Goal: Task Accomplishment & Management: Use online tool/utility

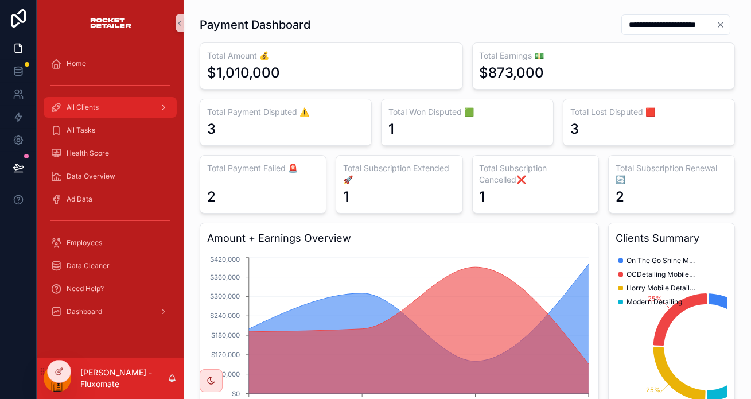
click at [130, 98] on div "All Clients" at bounding box center [110, 107] width 119 height 18
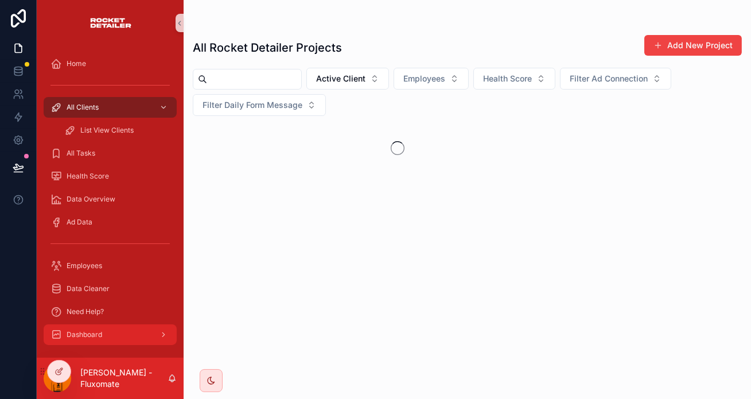
click at [106, 325] on div "Dashboard" at bounding box center [110, 334] width 119 height 18
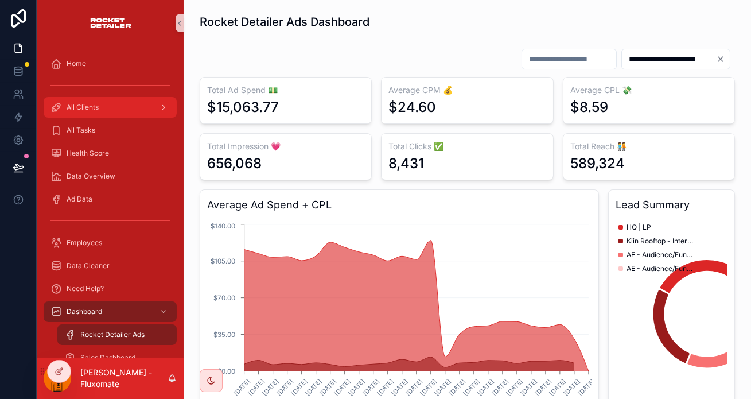
click at [95, 98] on div "All Clients" at bounding box center [110, 107] width 119 height 18
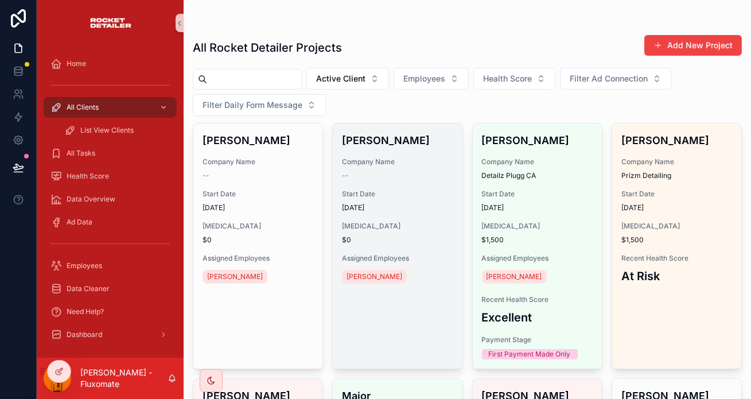
click at [444, 127] on div "Rheem Khalid Company Name -- Start Date 08/09/2025 Retainer $0 Assigned Employe…" at bounding box center [397, 209] width 129 height 172
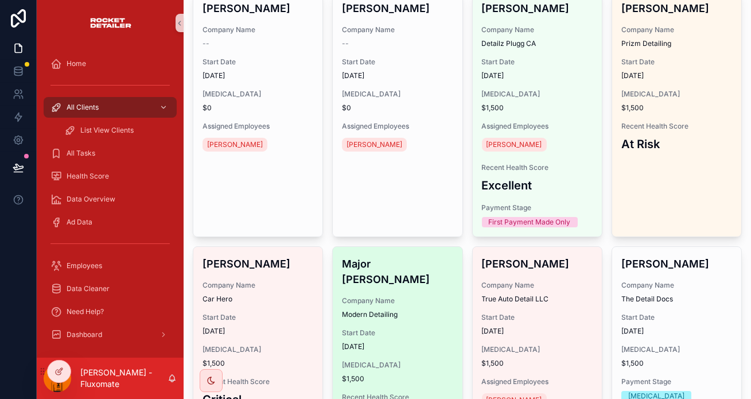
scroll to position [104, 0]
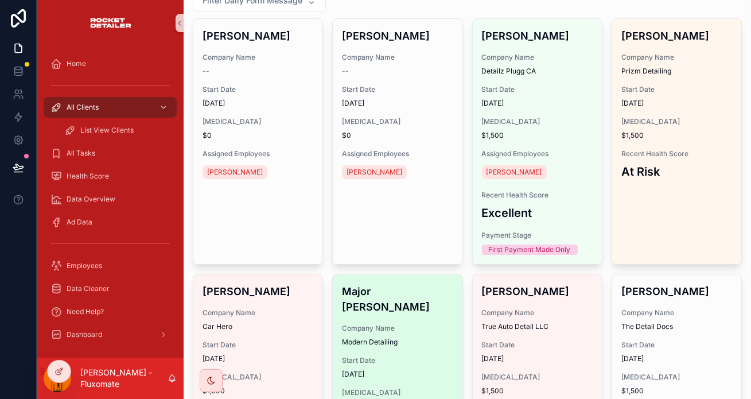
click at [421, 274] on div "Major Houston Company Name Modern Detailing Start Date 19/08/2025 Retainer $1,5…" at bounding box center [397, 367] width 129 height 186
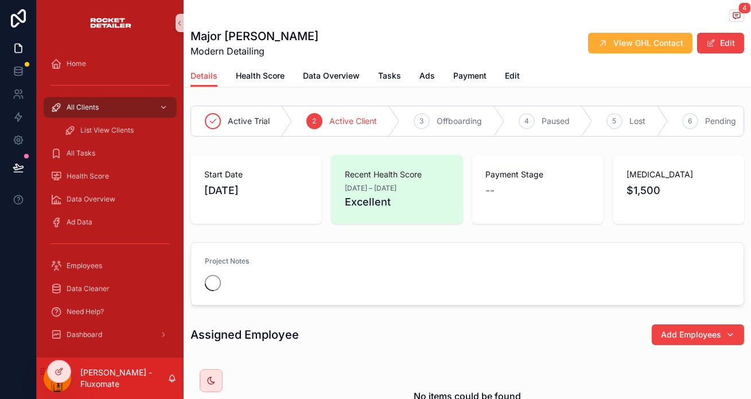
click at [412, 55] on div "4 Major Houston Modern Detailing View GHL Contact Edit" at bounding box center [468, 32] width 554 height 65
click at [453, 65] on link "Payment" at bounding box center [469, 76] width 33 height 23
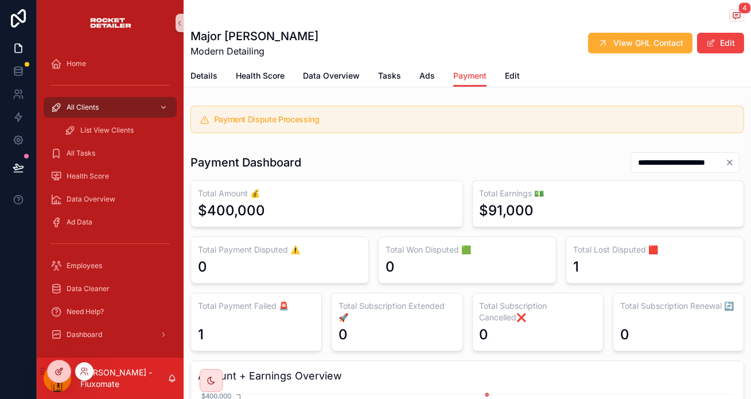
click at [61, 368] on icon at bounding box center [59, 371] width 9 height 9
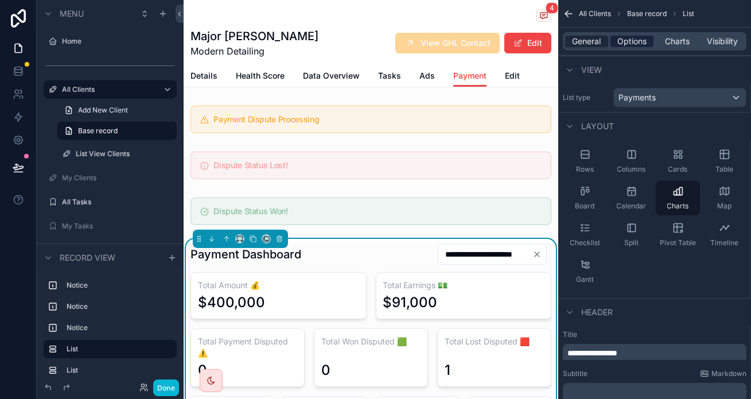
click at [647, 36] on span "Options" at bounding box center [632, 41] width 29 height 11
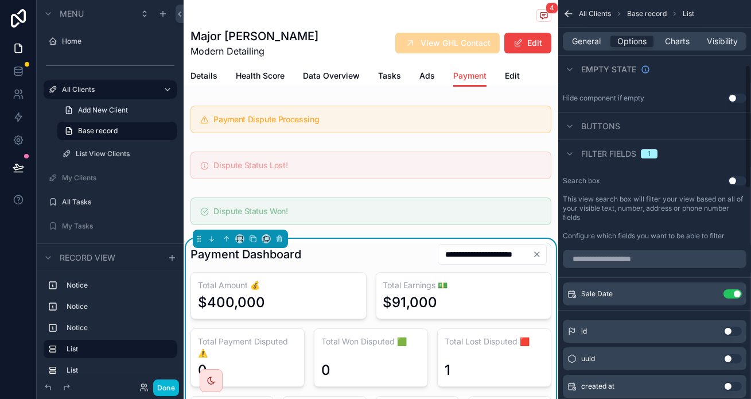
scroll to position [156, 0]
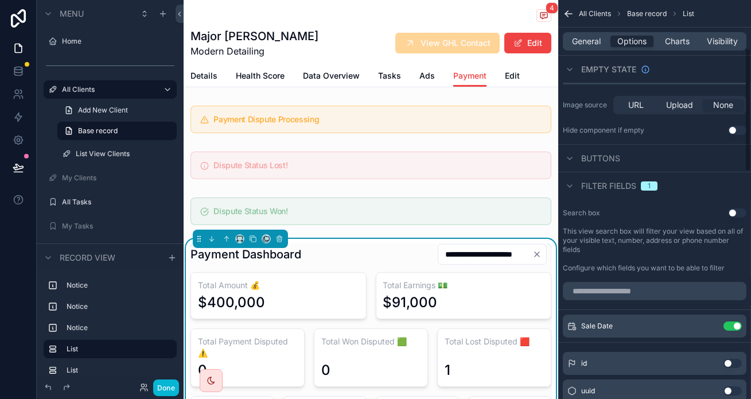
click at [605, 153] on span "Buttons" at bounding box center [600, 158] width 39 height 11
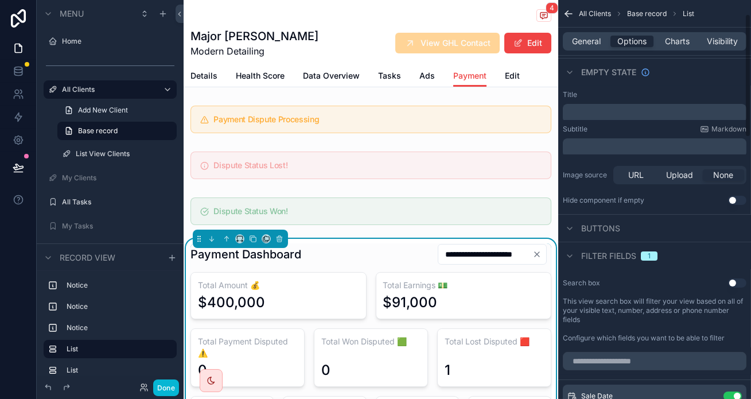
scroll to position [104, 0]
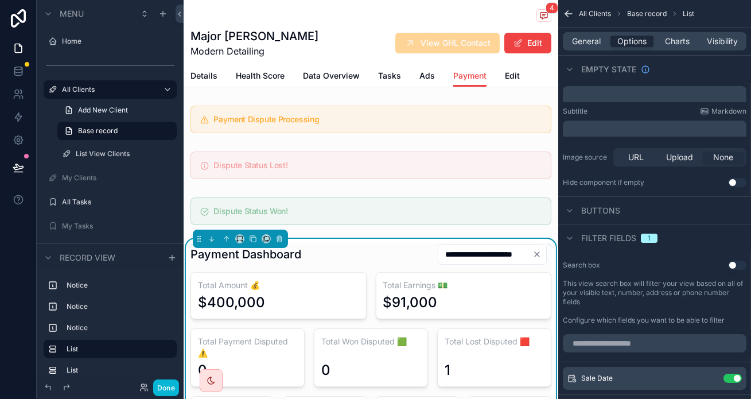
click at [363, 243] on div "**********" at bounding box center [371, 254] width 361 height 22
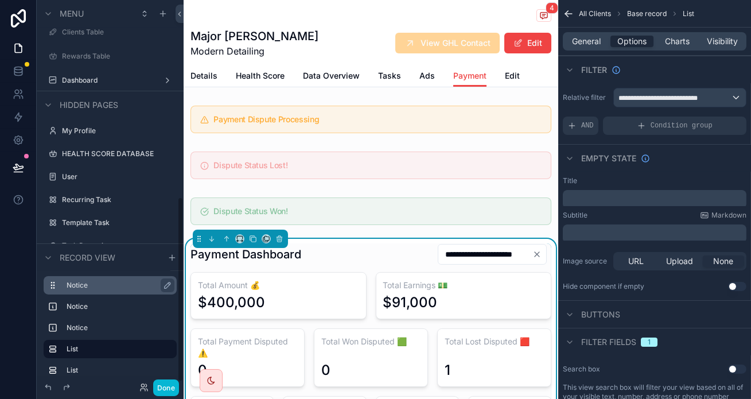
scroll to position [421, 0]
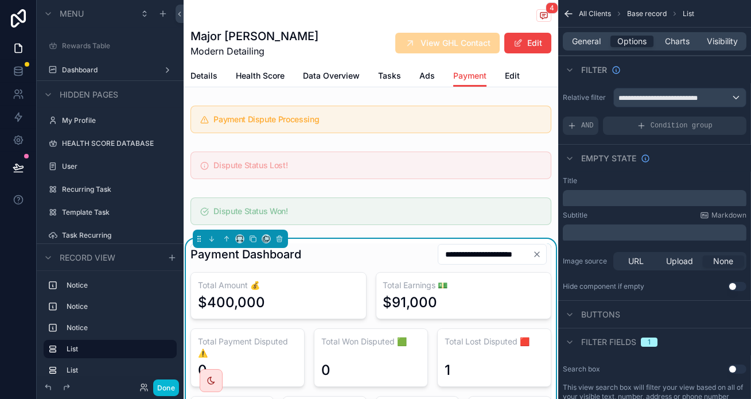
click at [95, 320] on div "Payments" at bounding box center [110, 327] width 96 height 14
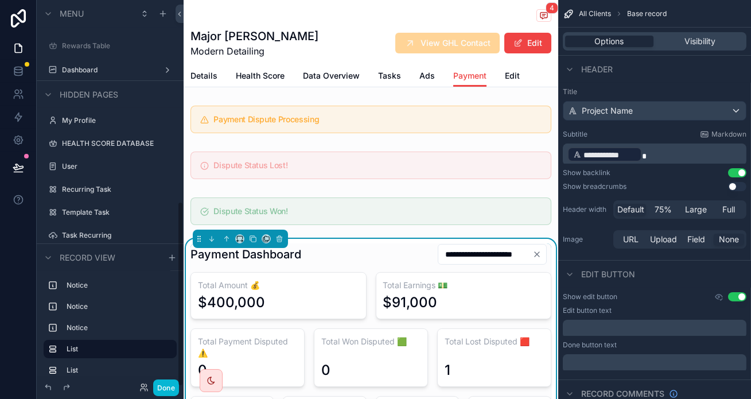
click at [82, 323] on label "Payments" at bounding box center [108, 327] width 92 height 9
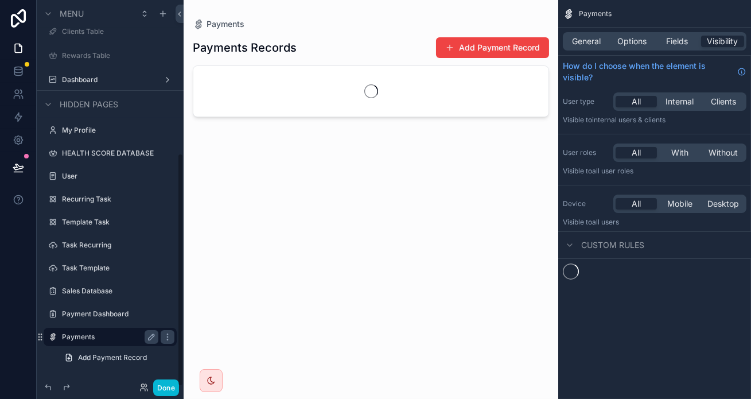
scroll to position [254, 0]
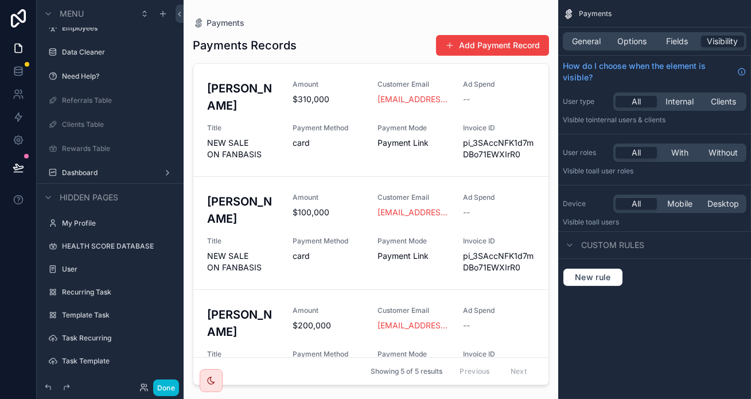
click at [558, 37] on div "scrollable content" at bounding box center [371, 192] width 375 height 385
click at [531, 45] on button "Add Payment Record" at bounding box center [492, 45] width 113 height 21
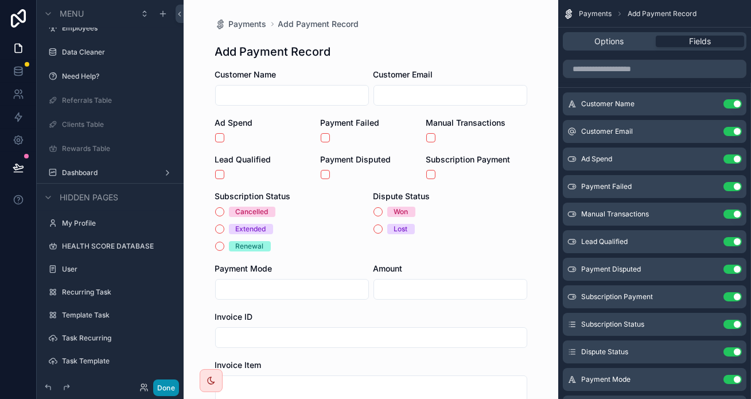
click at [153, 388] on button "Done" at bounding box center [166, 387] width 26 height 17
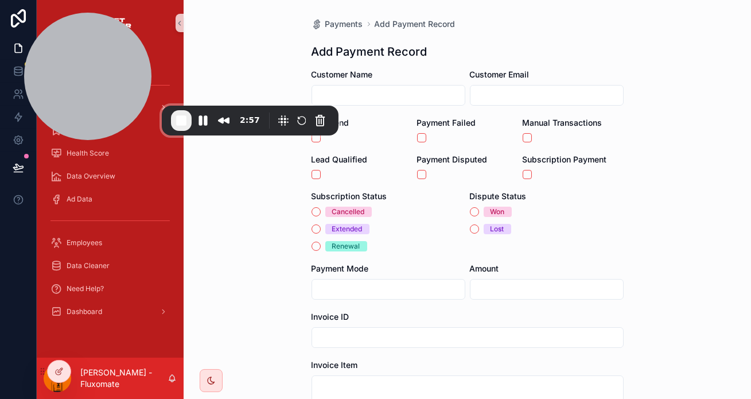
click at [420, 160] on form "Customer Name Customer Email Ad Spend Payment Failed Manual Transactions Lead Q…" at bounding box center [468, 295] width 312 height 453
click at [419, 170] on div "scrollable content" at bounding box center [467, 174] width 101 height 9
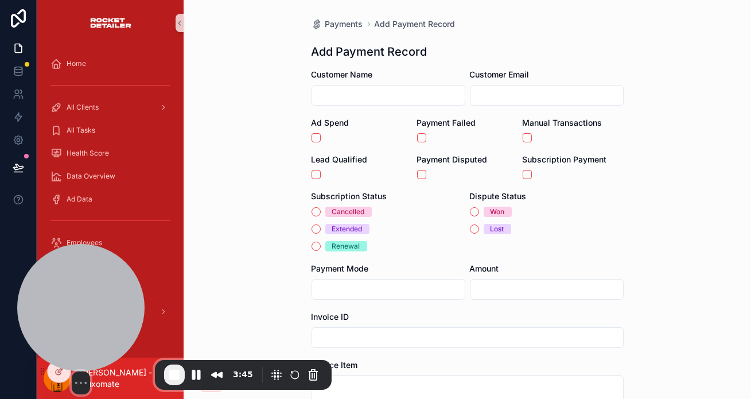
drag, startPoint x: 129, startPoint y: 57, endPoint x: 123, endPoint y: 333, distance: 276.1
click at [123, 333] on div at bounding box center [80, 307] width 127 height 127
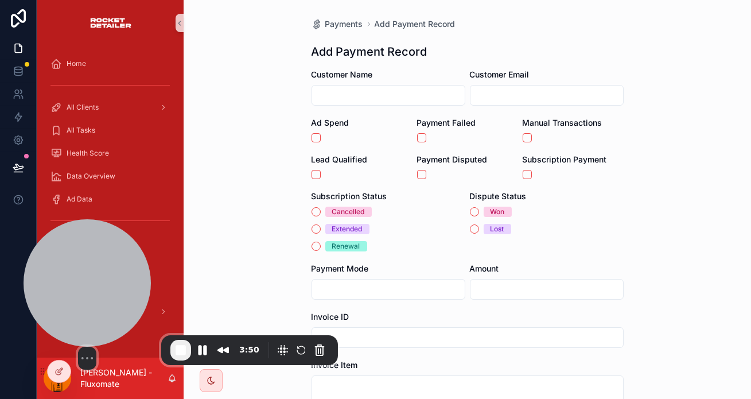
drag, startPoint x: 126, startPoint y: 326, endPoint x: 133, endPoint y: 301, distance: 25.5
click at [133, 301] on div at bounding box center [87, 282] width 127 height 127
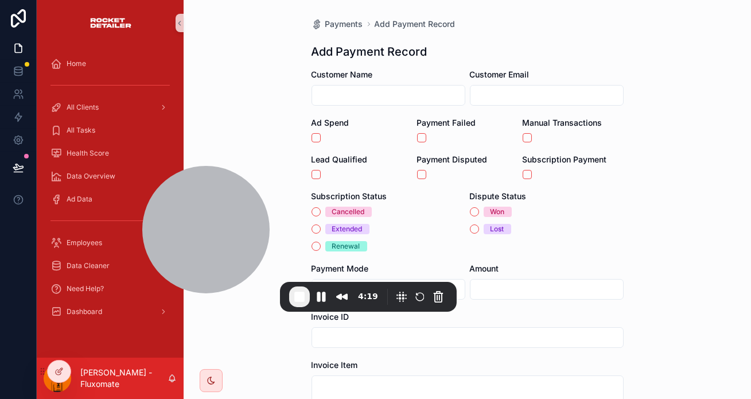
drag, startPoint x: 73, startPoint y: 294, endPoint x: 198, endPoint y: 3, distance: 317.0
click at [190, 235] on div at bounding box center [205, 229] width 127 height 127
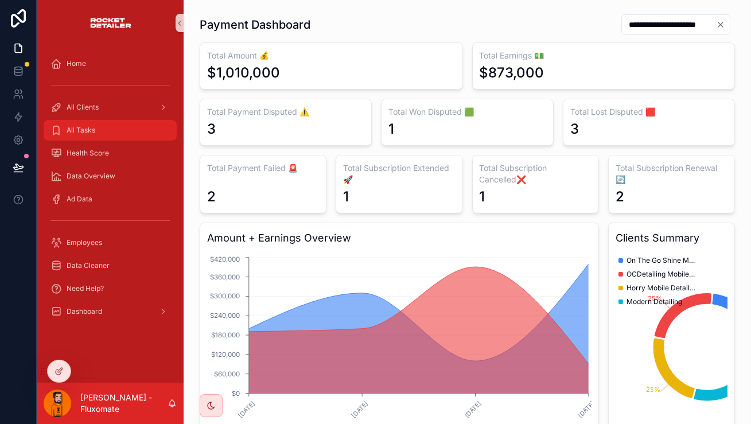
click at [115, 121] on div "All Tasks" at bounding box center [110, 130] width 119 height 18
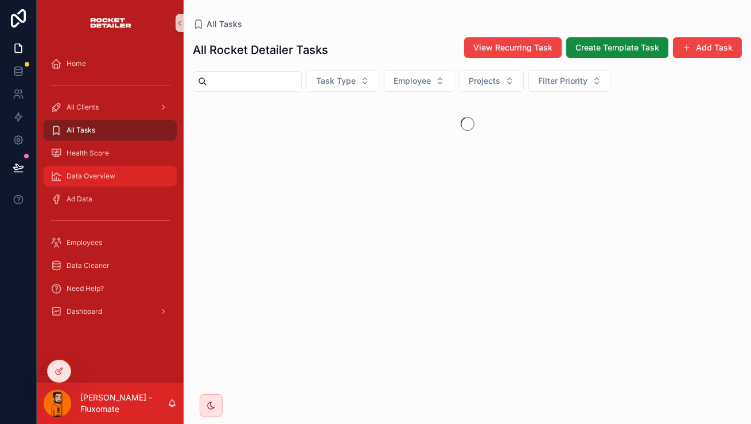
click at [99, 172] on span "Data Overview" at bounding box center [91, 176] width 49 height 9
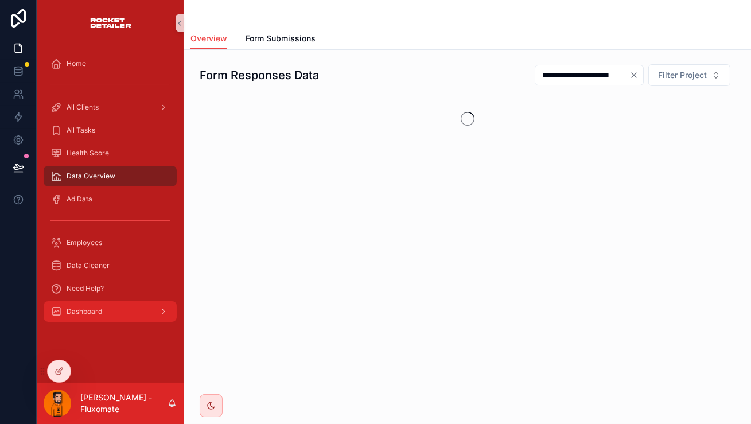
click at [92, 302] on div "Dashboard" at bounding box center [110, 311] width 119 height 18
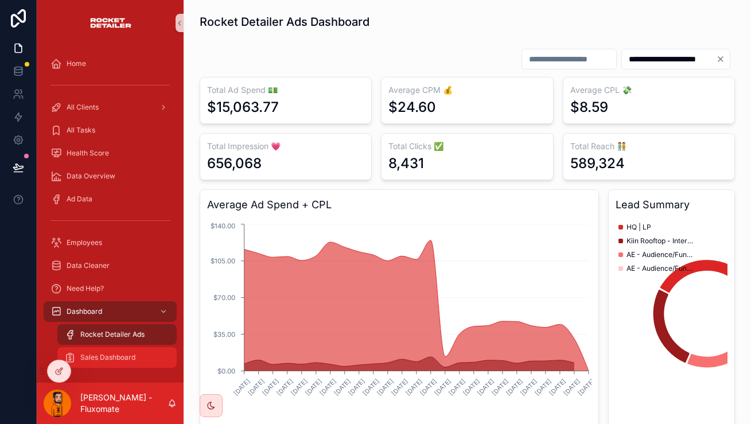
click at [93, 353] on span "Sales Dashboard" at bounding box center [107, 357] width 55 height 9
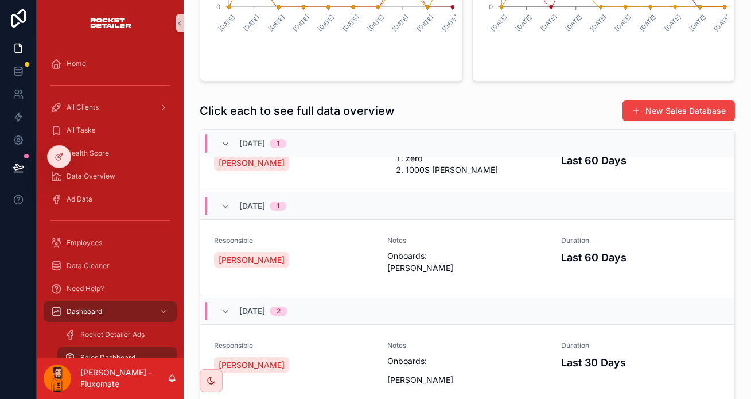
scroll to position [104, 0]
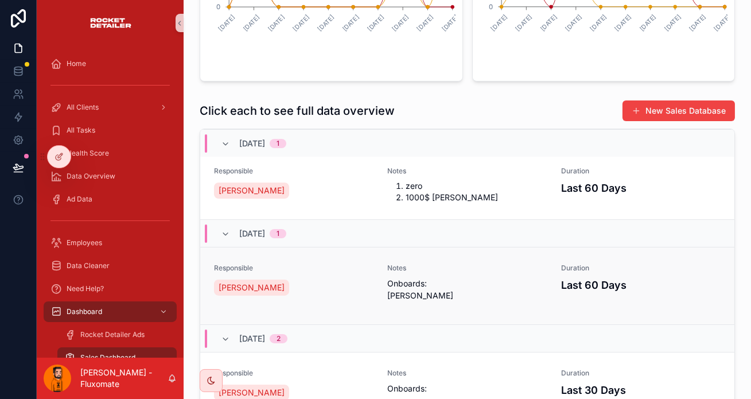
click at [410, 247] on link "Responsible [PERSON_NAME] Notes Onboards: [PERSON_NAME] Duration Last 60 Days" at bounding box center [467, 285] width 534 height 77
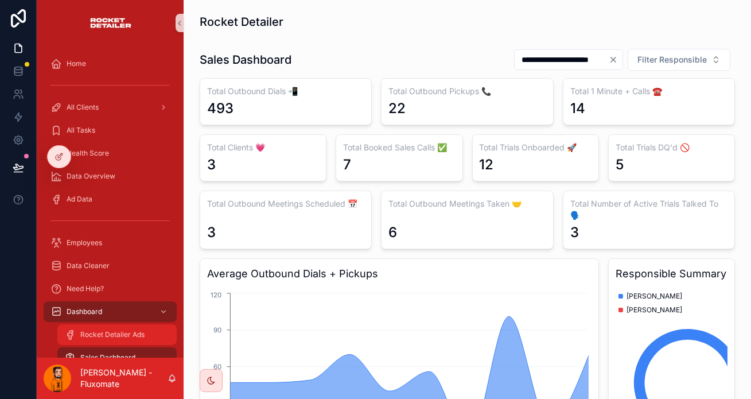
click at [87, 330] on span "Rocket Detailer Ads" at bounding box center [112, 334] width 64 height 9
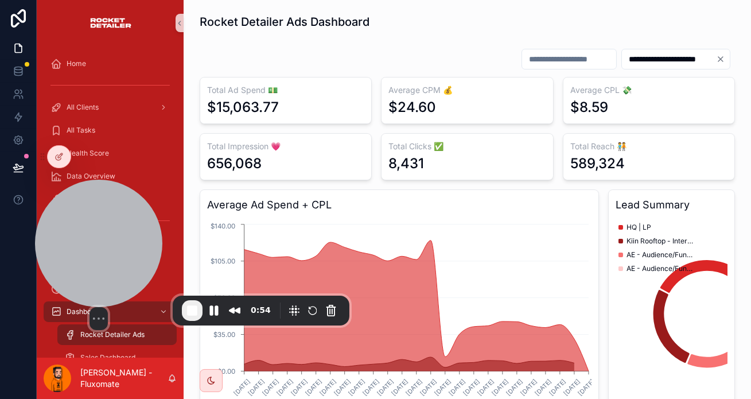
drag, startPoint x: 417, startPoint y: 238, endPoint x: 108, endPoint y: 270, distance: 310.5
click at [103, 273] on div at bounding box center [98, 243] width 127 height 127
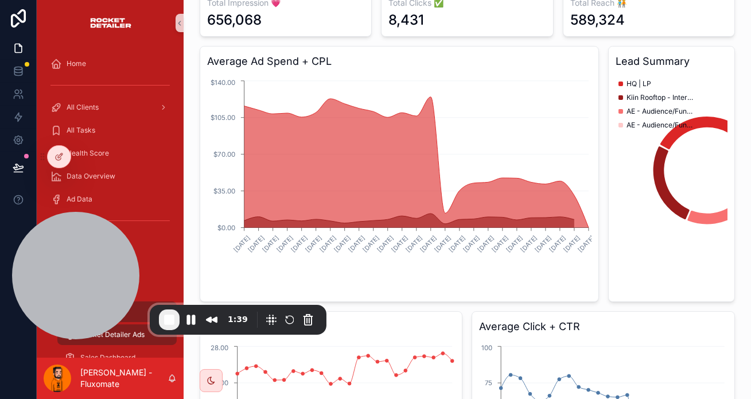
scroll to position [52, 0]
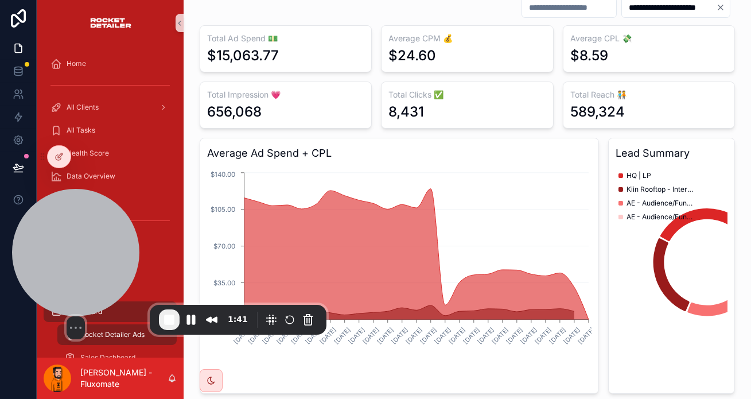
drag, startPoint x: 80, startPoint y: 279, endPoint x: 86, endPoint y: 273, distance: 8.1
click at [86, 273] on div at bounding box center [75, 252] width 127 height 127
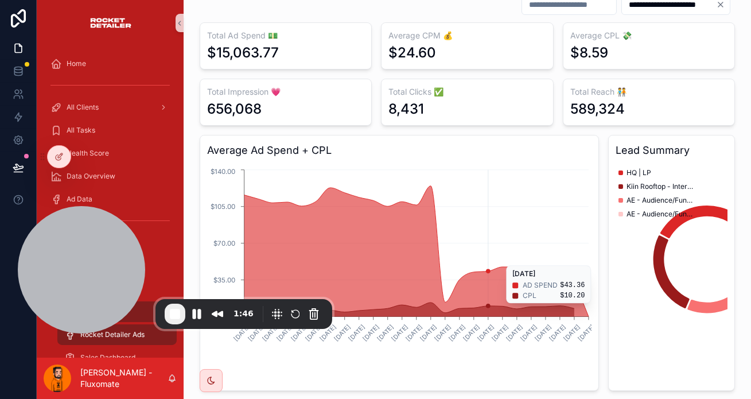
scroll to position [0, 0]
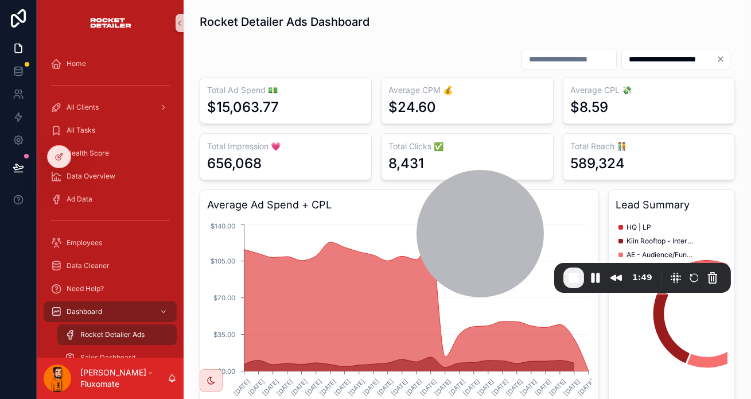
drag, startPoint x: 83, startPoint y: 250, endPoint x: 202, endPoint y: 252, distance: 118.8
click at [482, 214] on div at bounding box center [480, 233] width 127 height 127
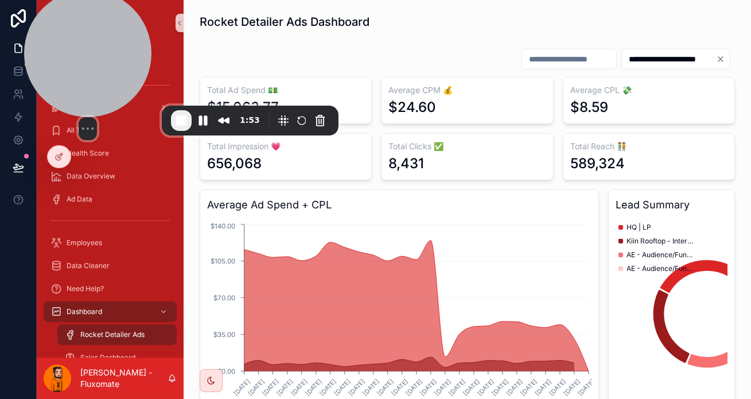
drag, startPoint x: 512, startPoint y: 227, endPoint x: 120, endPoint y: 69, distance: 422.4
click at [120, 69] on div at bounding box center [87, 53] width 127 height 127
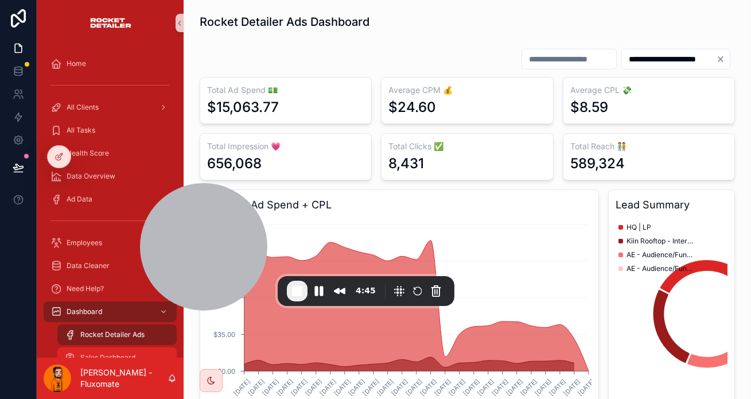
click at [99, 353] on span "Sales Dashboard" at bounding box center [107, 357] width 55 height 9
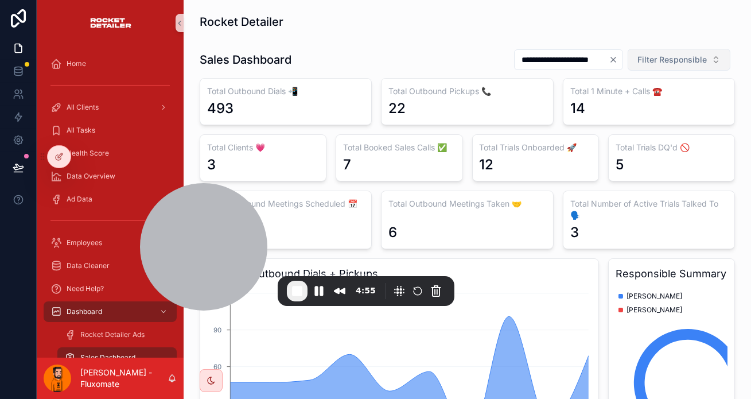
click at [675, 49] on button "Filter Responsible" at bounding box center [679, 60] width 103 height 22
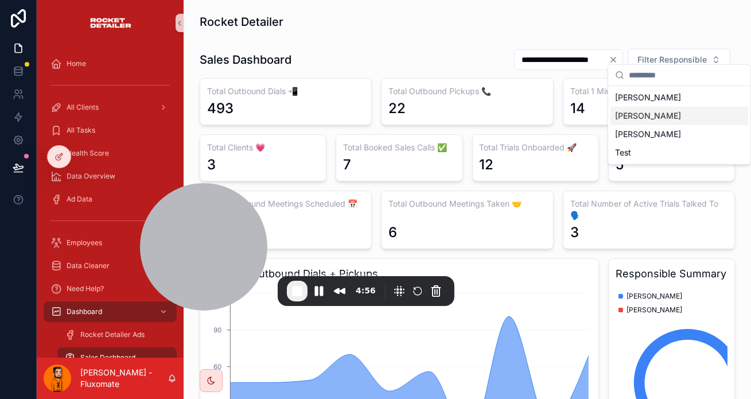
click at [639, 110] on span "[PERSON_NAME]" at bounding box center [648, 115] width 66 height 11
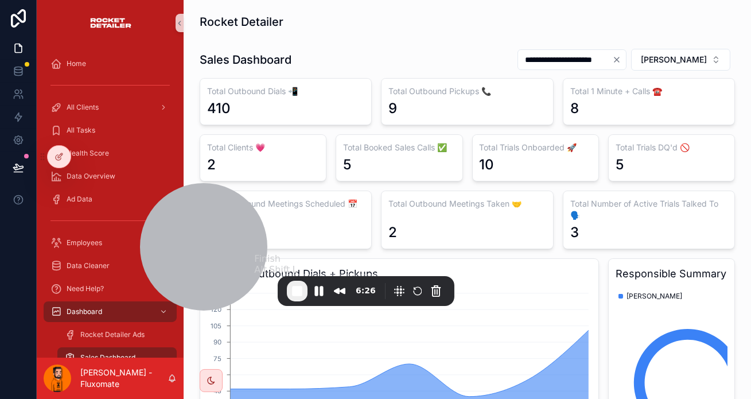
click at [292, 295] on span "End Recording" at bounding box center [297, 291] width 14 height 14
